Goal: Find contact information: Find contact information

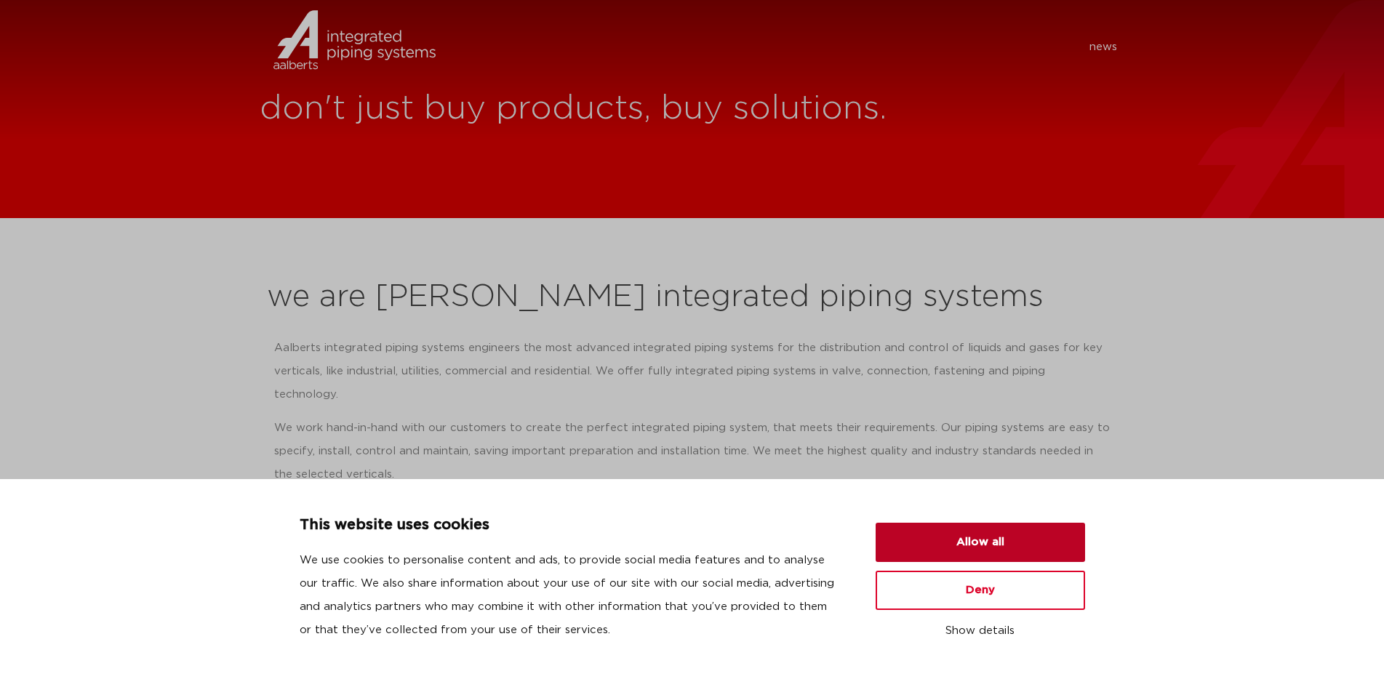
click at [995, 542] on button "Allow all" at bounding box center [979, 542] width 209 height 39
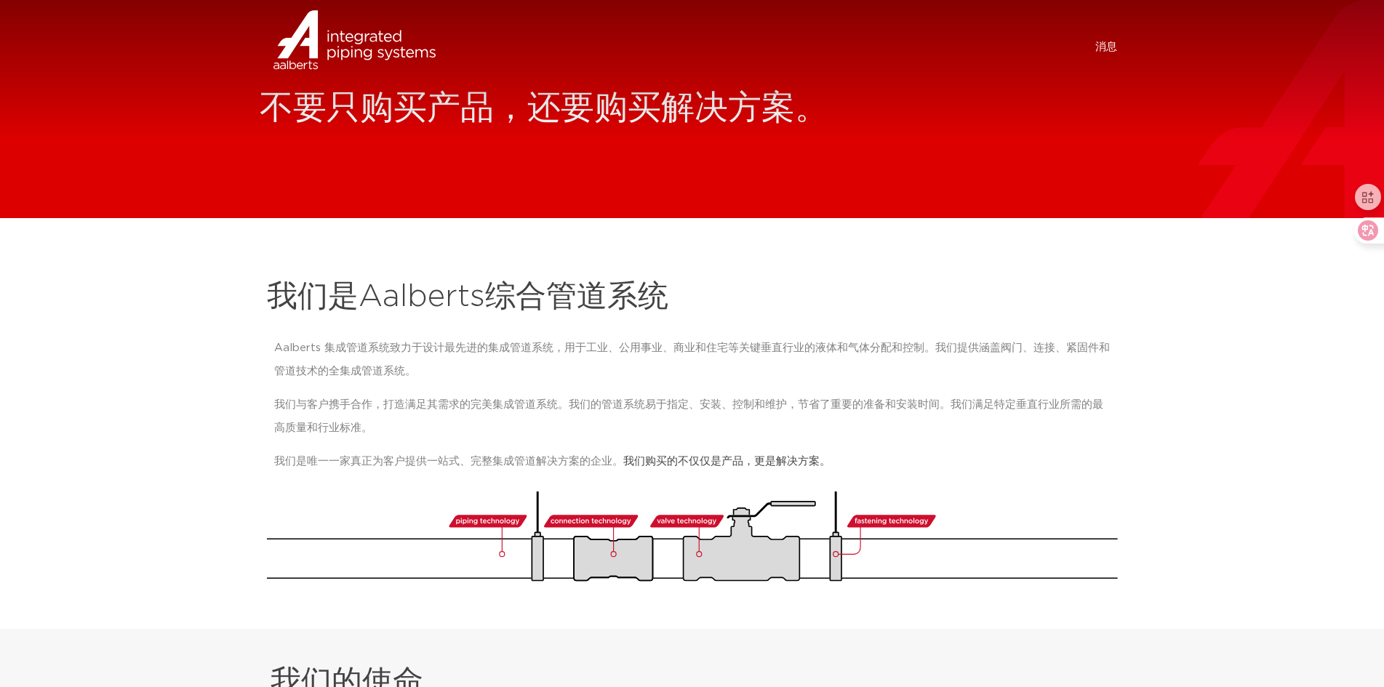
click at [1110, 43] on font "消息" at bounding box center [1106, 46] width 22 height 11
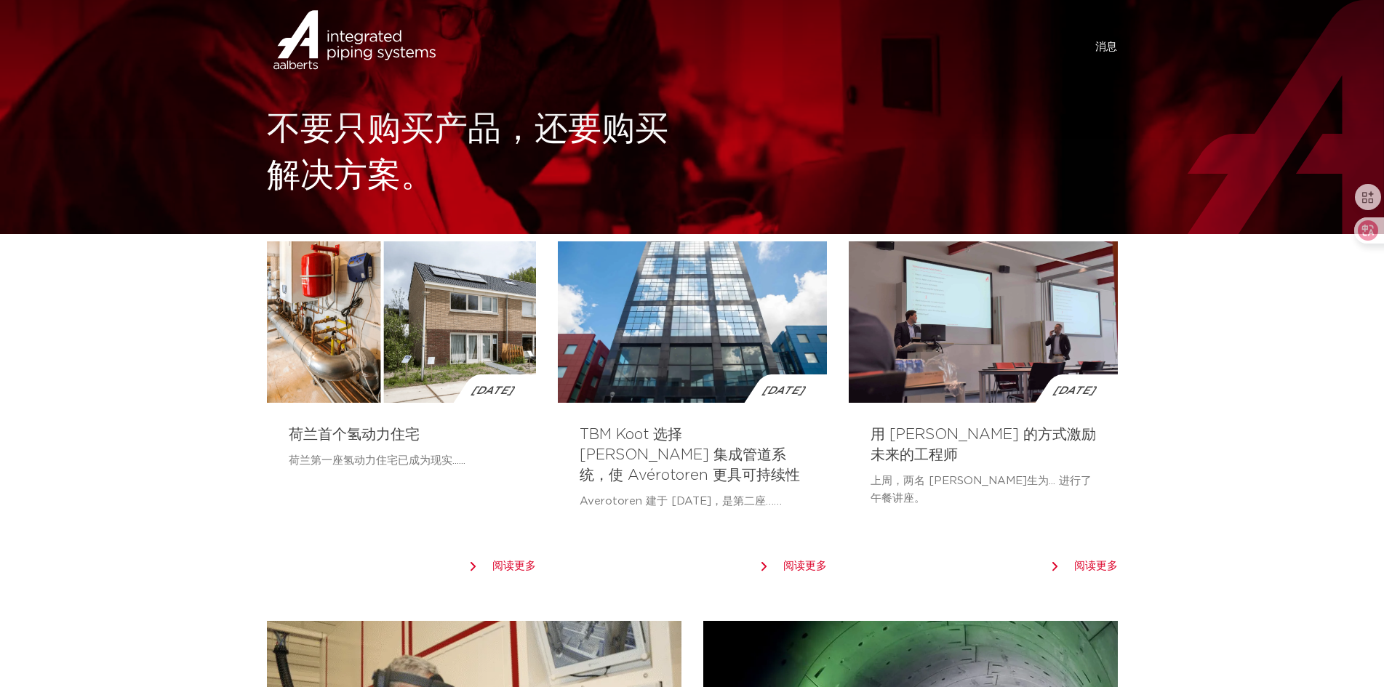
click at [1113, 47] on font "消息" at bounding box center [1106, 46] width 22 height 11
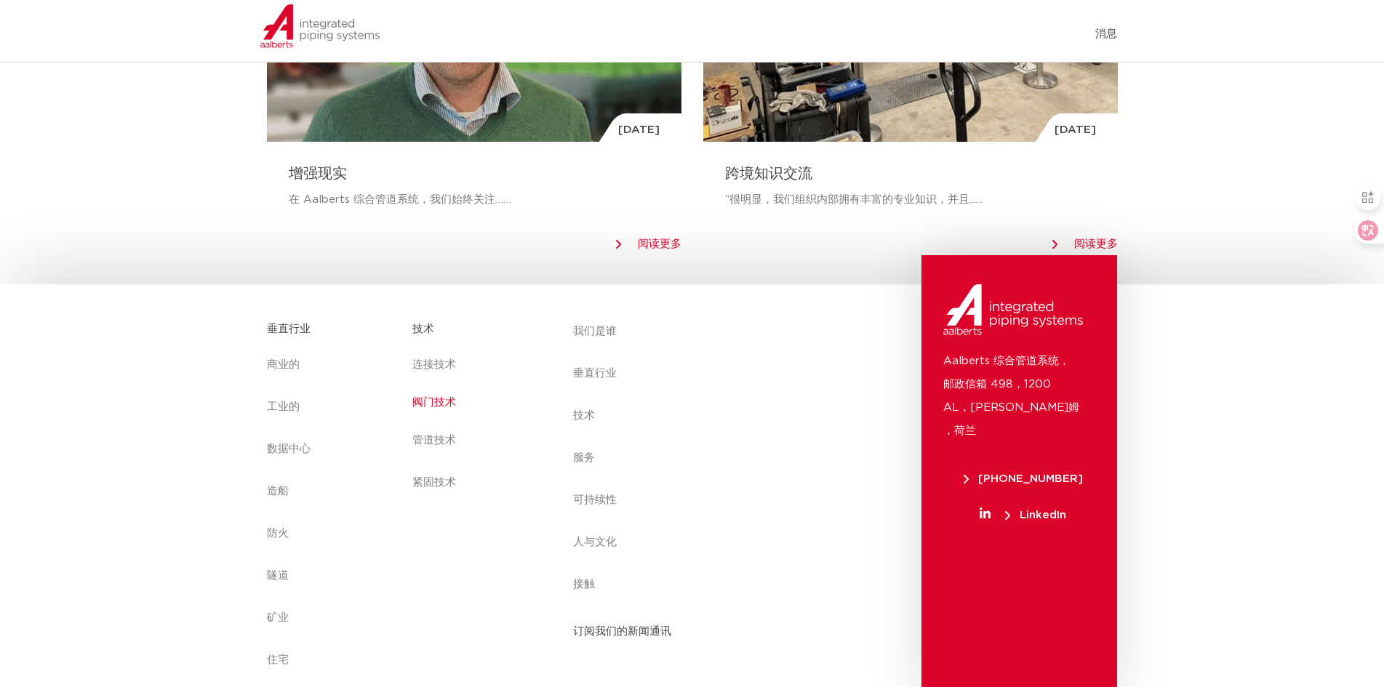
scroll to position [1491, 0]
click at [436, 412] on link "阀门技术" at bounding box center [477, 401] width 131 height 33
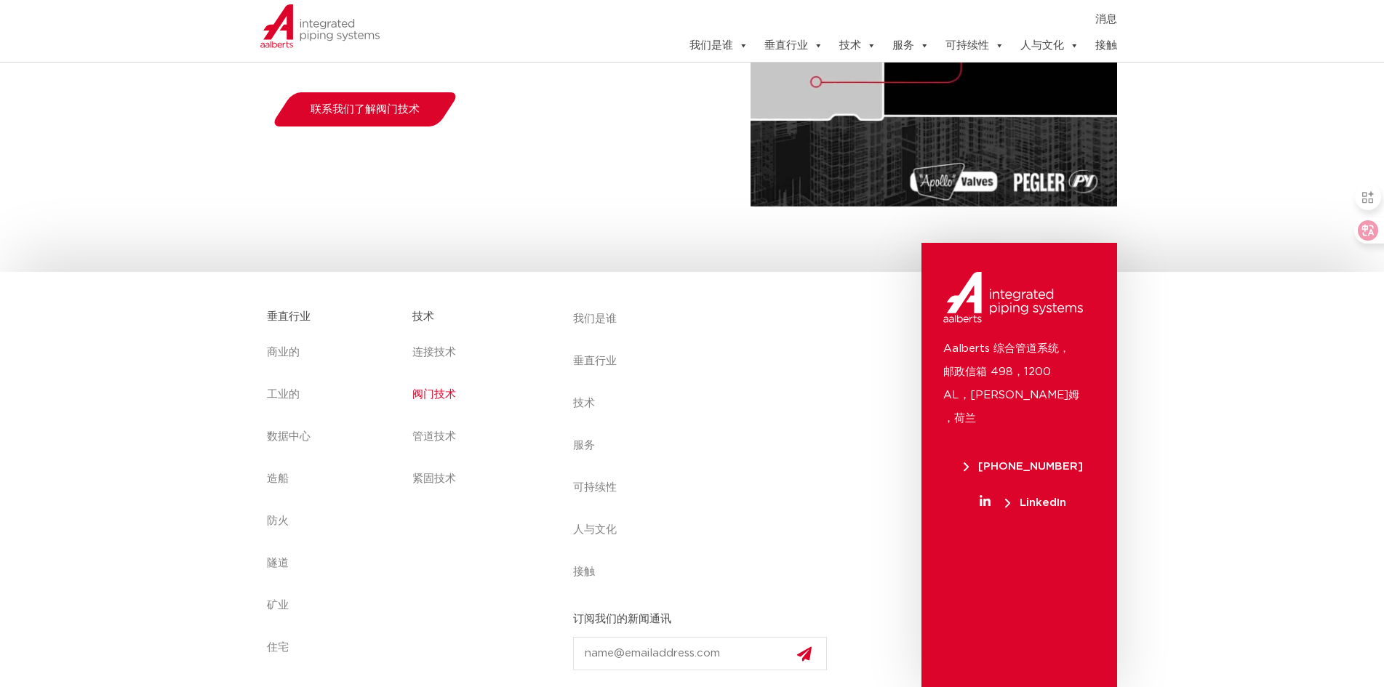
scroll to position [323, 0]
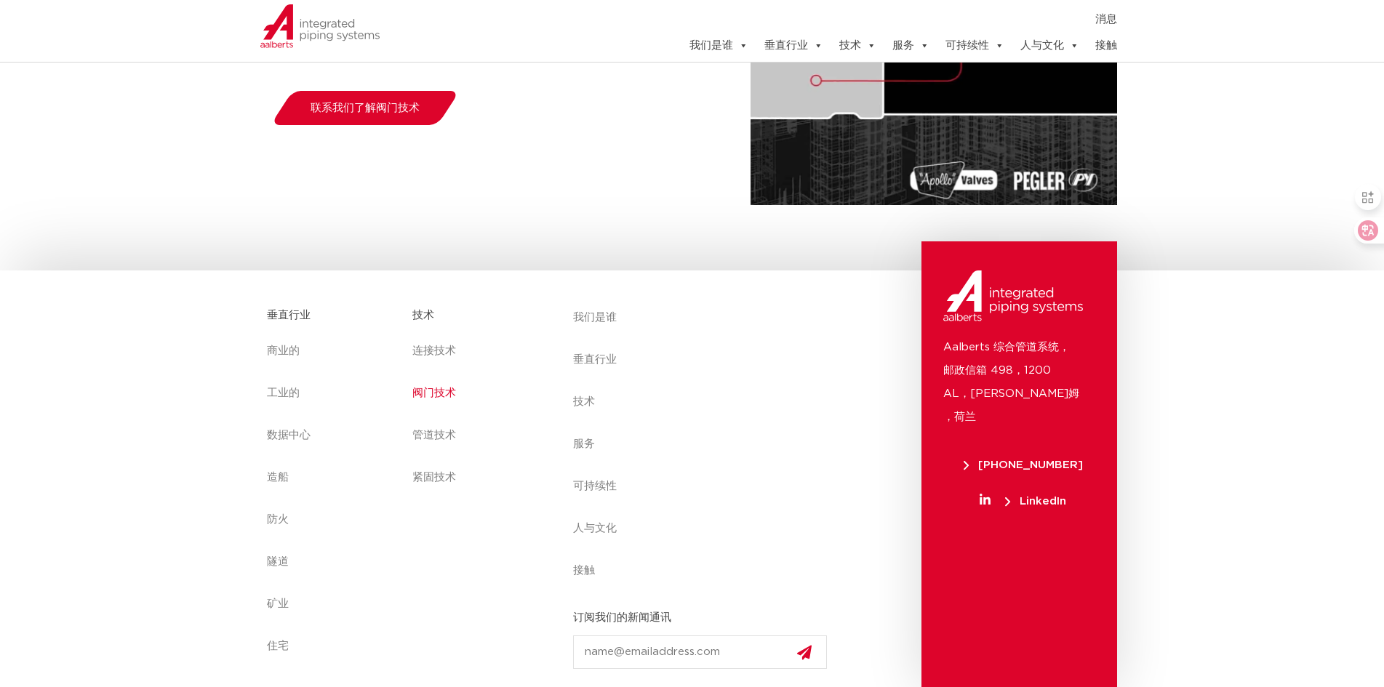
click at [1100, 51] on font "接触" at bounding box center [1106, 45] width 22 height 11
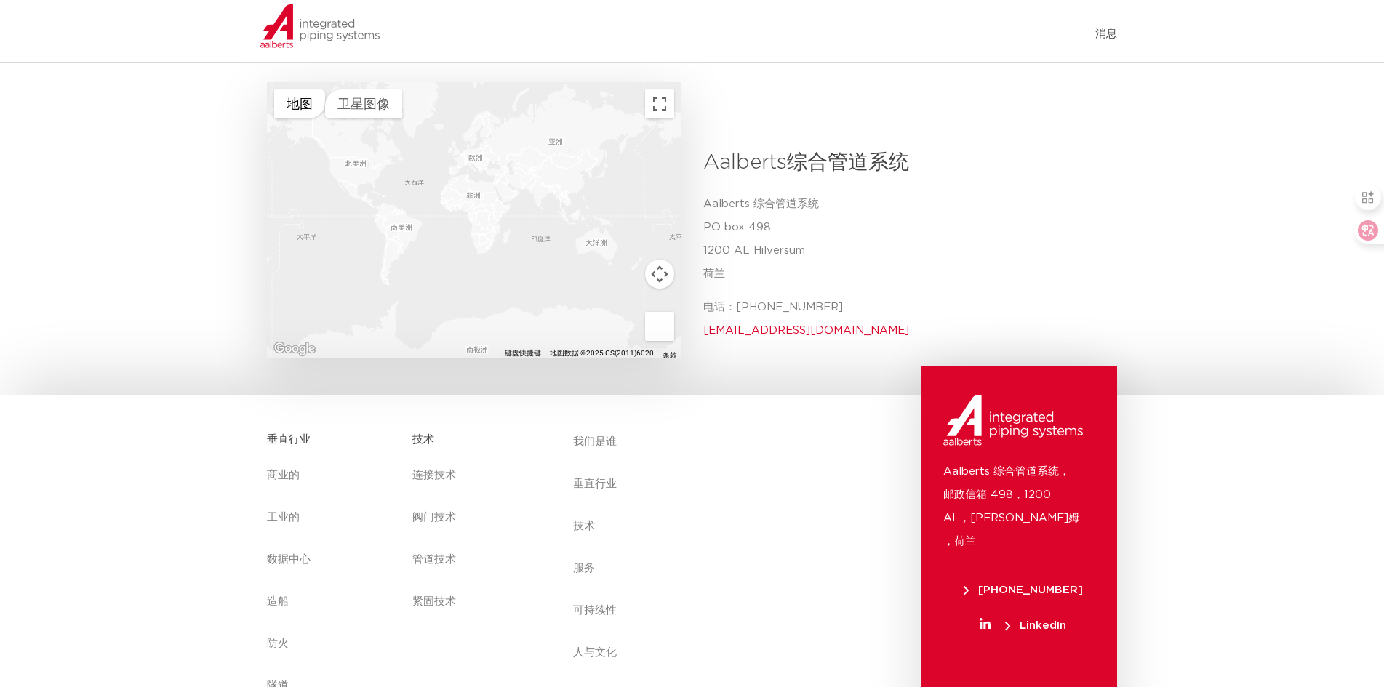
scroll to position [578, 0]
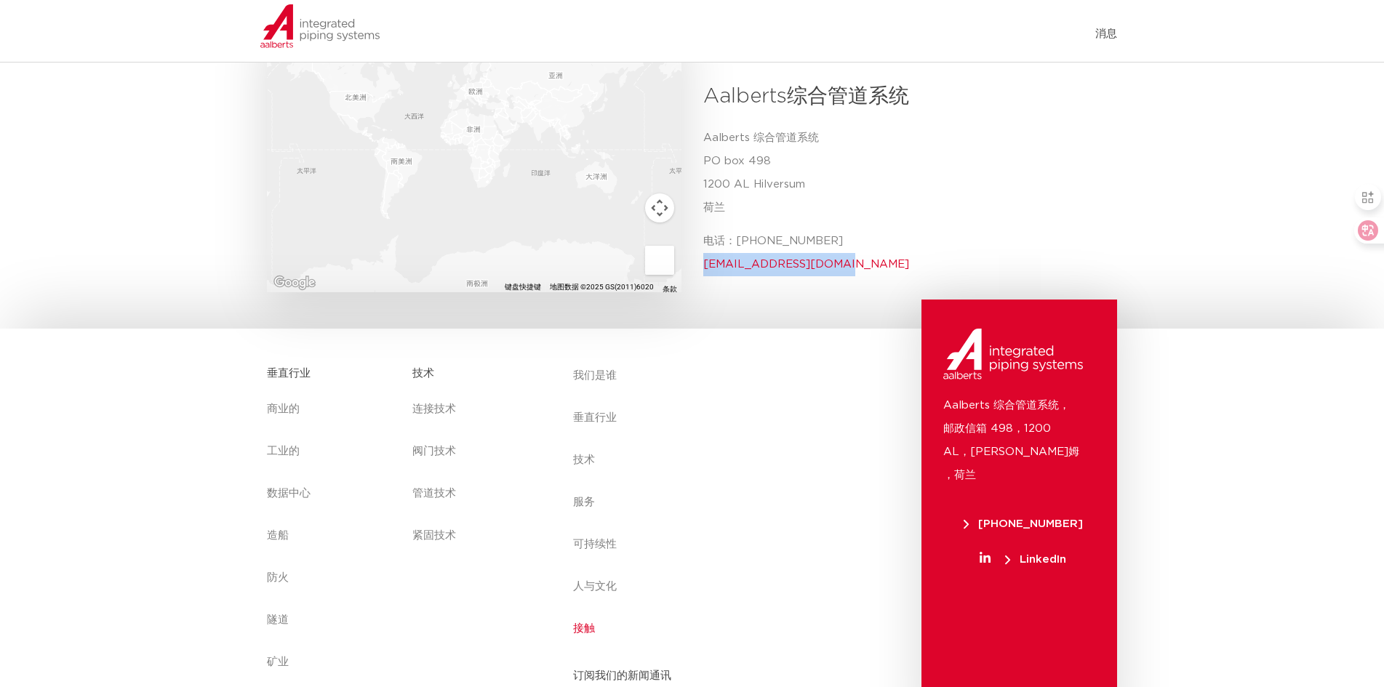
drag, startPoint x: 825, startPoint y: 220, endPoint x: 696, endPoint y: 217, distance: 129.4
click at [696, 217] on div "Aalberts综合管道系统 Aalberts 综合管道系统 [STREET_ADDRESS] 荷兰 电话：[PHONE_NUMBER] [EMAIL_ADD…" at bounding box center [904, 186] width 425 height 211
copy font "[EMAIL_ADDRESS][DOMAIN_NAME]"
click at [823, 233] on div "Aalberts 综合管道系统 [STREET_ADDRESS] 荷兰 电话：[PHONE_NUMBER] [EMAIL_ADDRESS][DOMAIN_NA…" at bounding box center [905, 207] width 404 height 161
drag, startPoint x: 698, startPoint y: 218, endPoint x: 827, endPoint y: 219, distance: 128.7
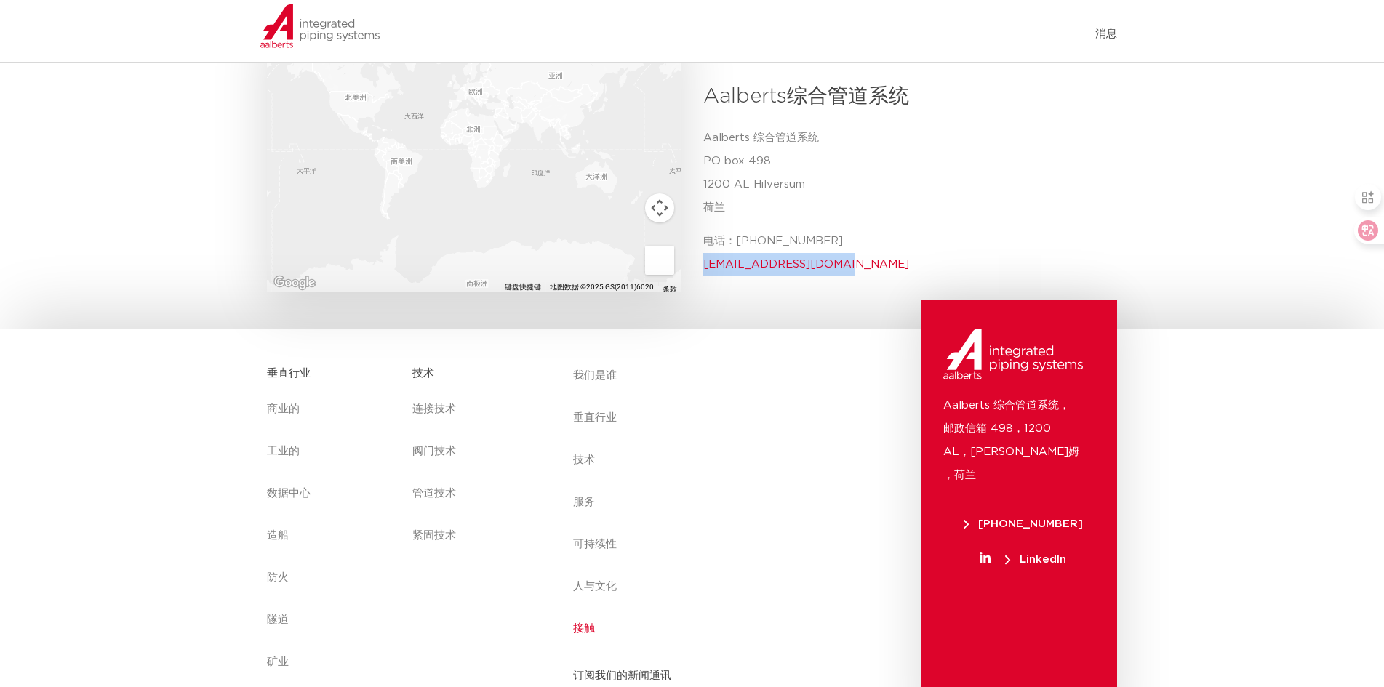
click at [827, 219] on div "Aalberts综合管道系统 Aalberts 综合管道系统 [STREET_ADDRESS] 荷兰 电话：[PHONE_NUMBER] [EMAIL_ADD…" at bounding box center [904, 186] width 425 height 211
copy font "[EMAIL_ADDRESS][DOMAIN_NAME]"
